Goal: Information Seeking & Learning: Learn about a topic

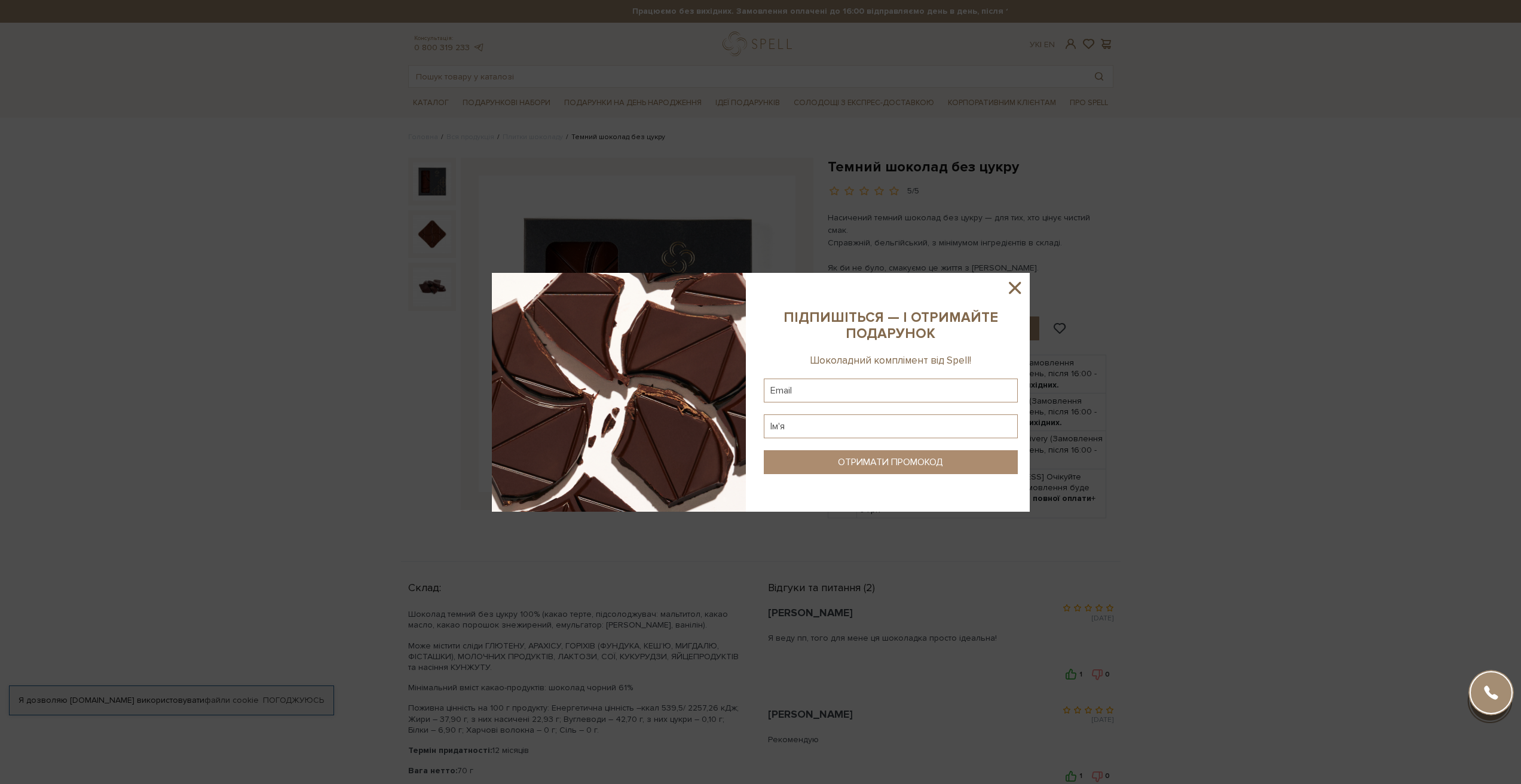
click at [1015, 285] on icon at bounding box center [1015, 288] width 20 height 20
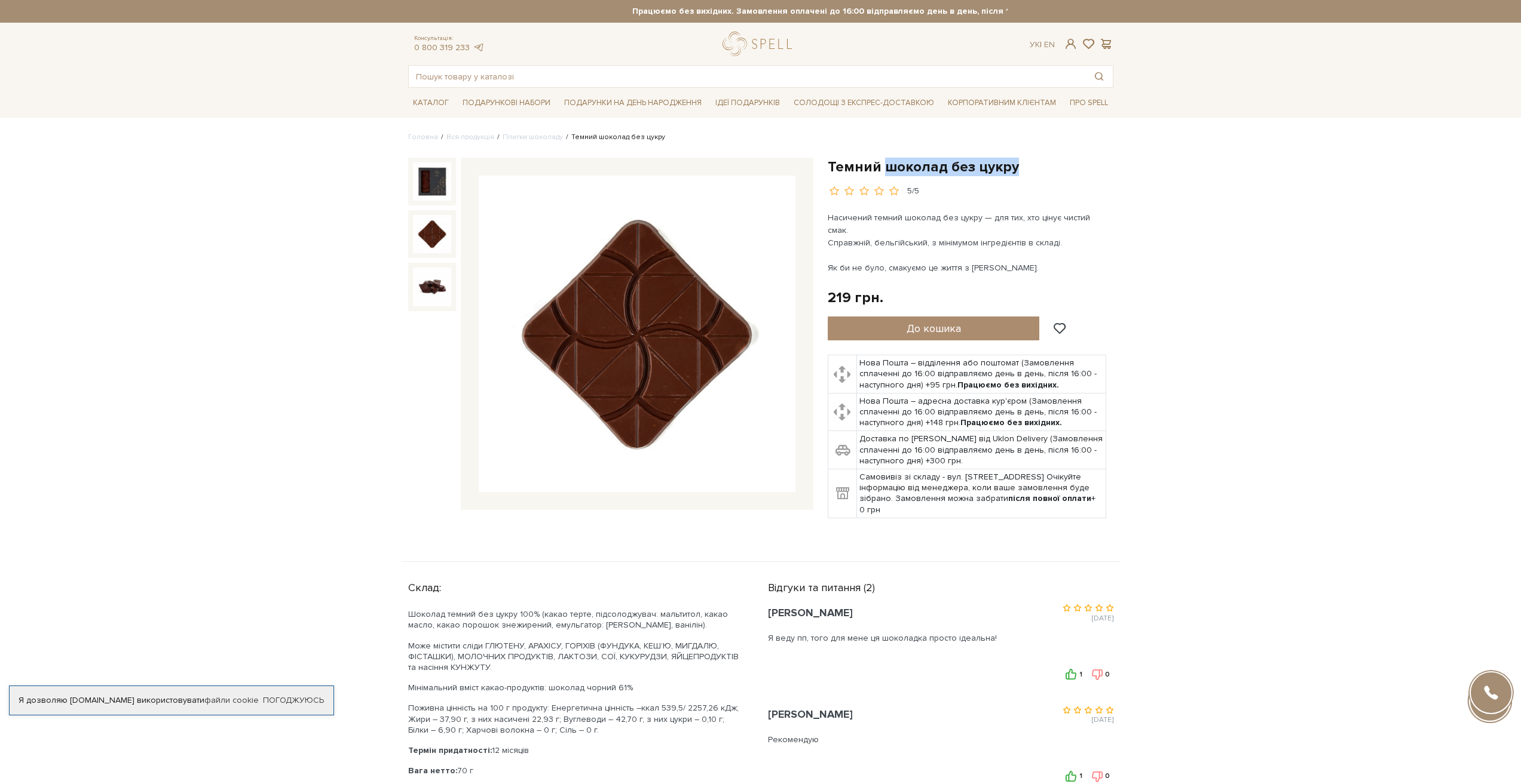
drag, startPoint x: 883, startPoint y: 168, endPoint x: 1045, endPoint y: 167, distance: 162.0
click at [1045, 167] on h1 "Темний шоколад без цукру" at bounding box center [971, 167] width 286 height 18
copy h1 "шоколад без цукру"
